Goal: Navigation & Orientation: Go to known website

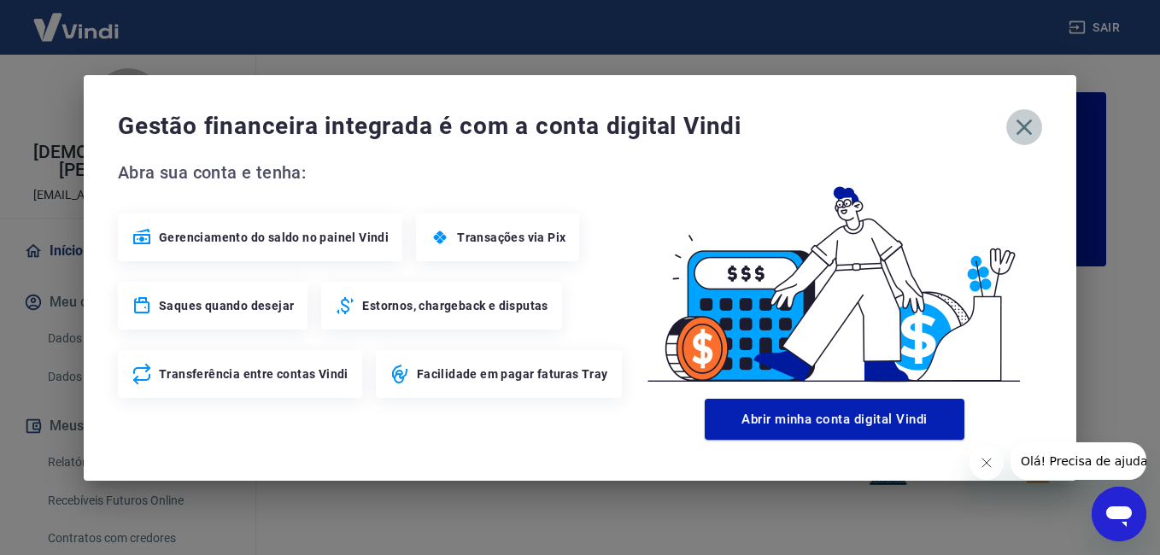
click at [1030, 133] on icon "button" at bounding box center [1024, 127] width 27 height 27
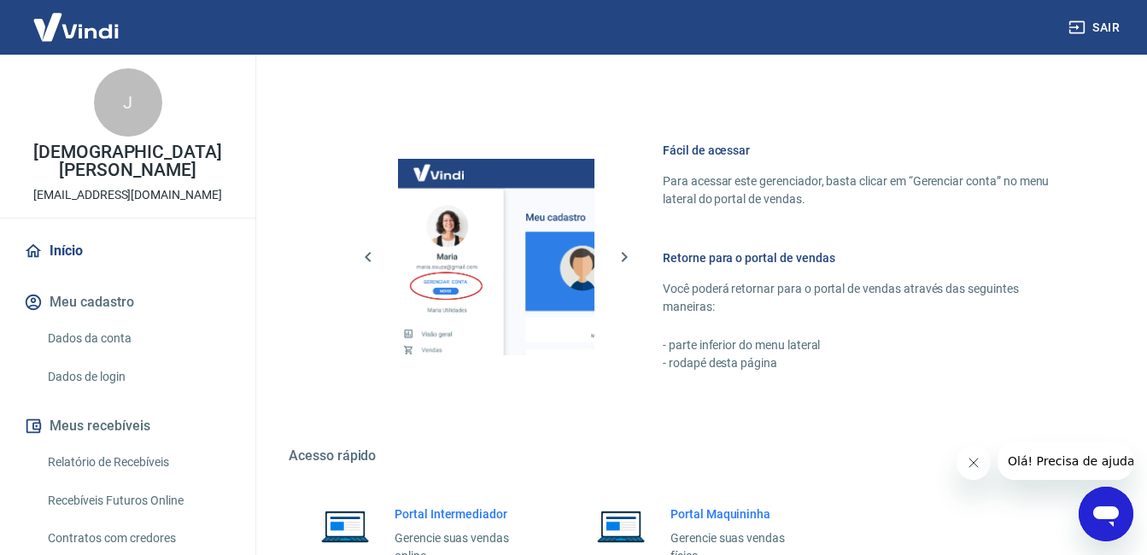
scroll to position [1023, 0]
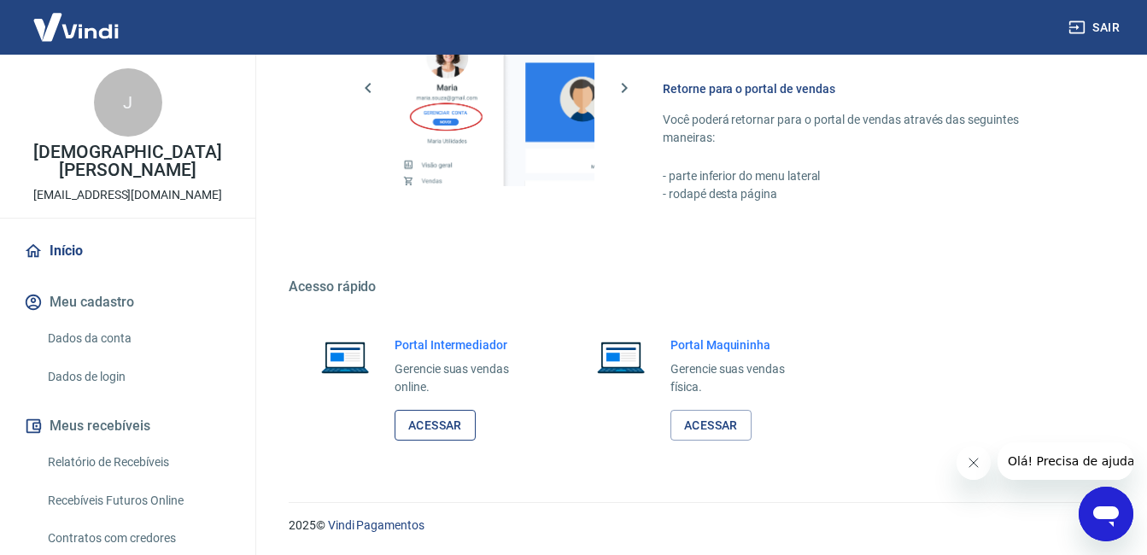
click at [465, 429] on link "Acessar" at bounding box center [435, 426] width 81 height 32
